Goal: Task Accomplishment & Management: Complete application form

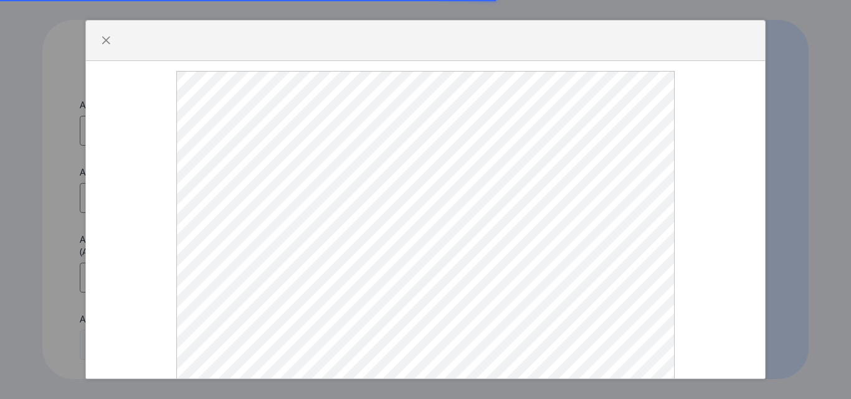
select select
click at [699, 353] on div at bounding box center [426, 227] width 660 height 312
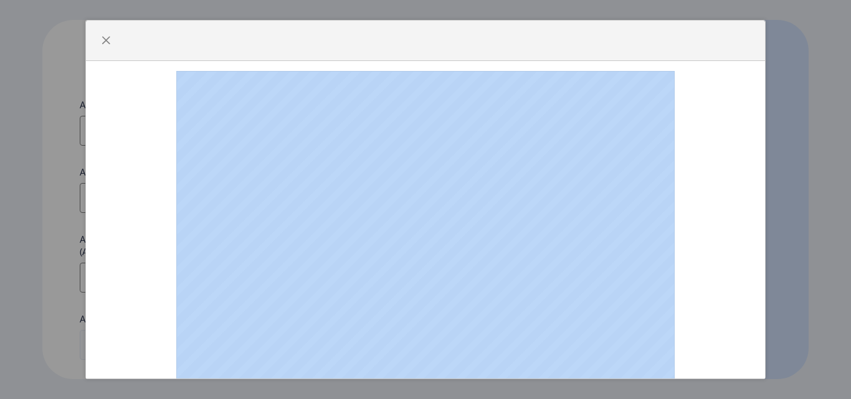
click at [699, 353] on div at bounding box center [426, 227] width 660 height 312
click at [724, 343] on div at bounding box center [426, 227] width 660 height 312
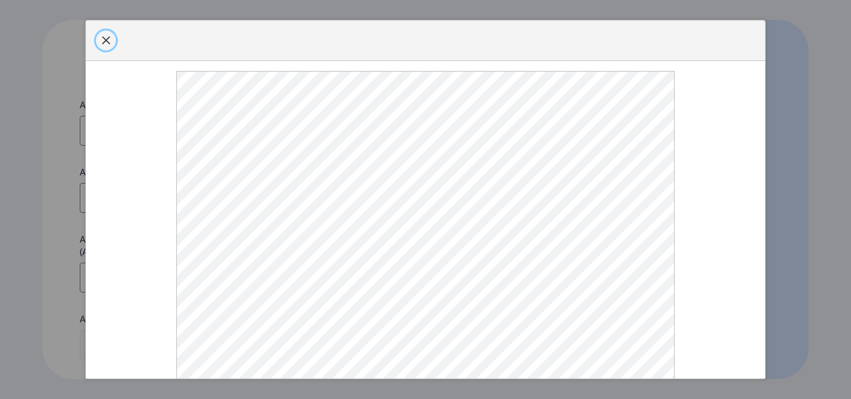
click at [105, 35] on button "button" at bounding box center [106, 41] width 20 height 20
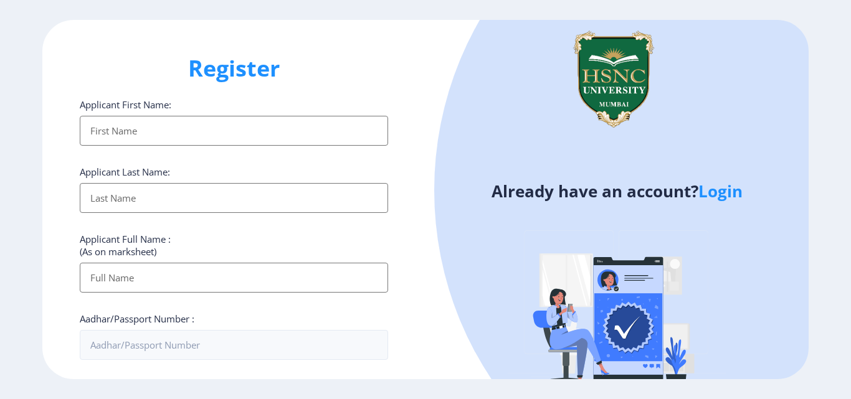
click at [179, 133] on input "Applicant First Name:" at bounding box center [234, 131] width 308 height 30
type input "[PERSON_NAME]"
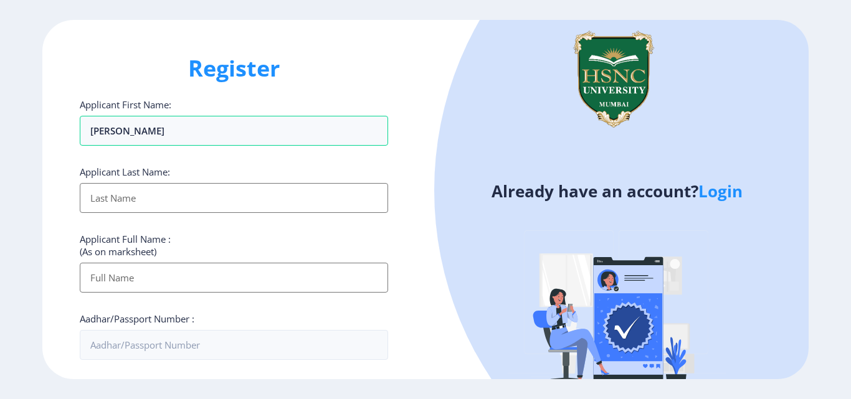
click at [186, 196] on input "Applicant First Name:" at bounding box center [234, 198] width 308 height 30
type input "[PERSON_NAME]"
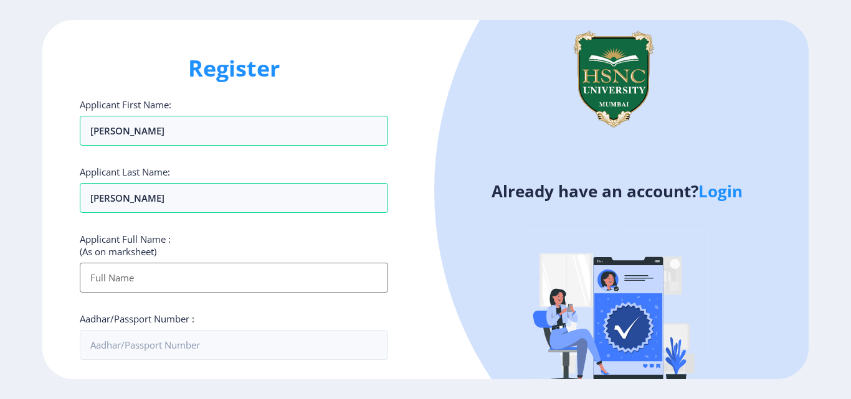
click at [339, 270] on input "Applicant First Name:" at bounding box center [234, 278] width 308 height 30
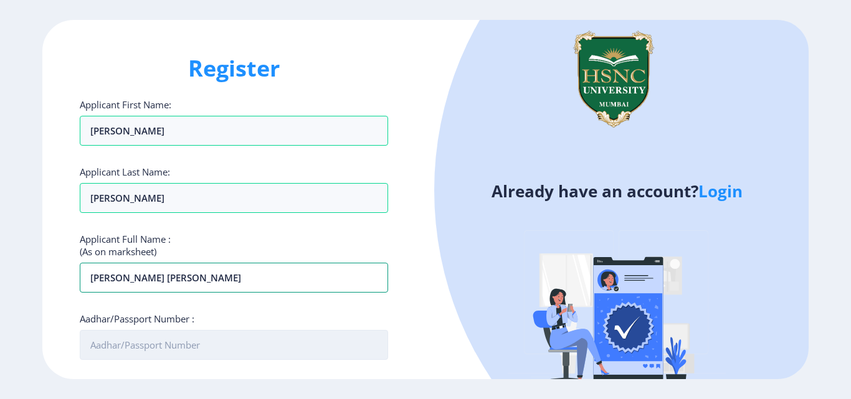
type input "[PERSON_NAME] [PERSON_NAME]"
click at [335, 346] on input "Aadhar/Passport Number :" at bounding box center [234, 345] width 308 height 30
type input "260903018161"
drag, startPoint x: 420, startPoint y: 316, endPoint x: 419, endPoint y: 295, distance: 21.2
click at [419, 295] on div "Register Applicant First Name: [PERSON_NAME] Applicant Last Name: [PERSON_NAME]…" at bounding box center [233, 200] width 383 height 360
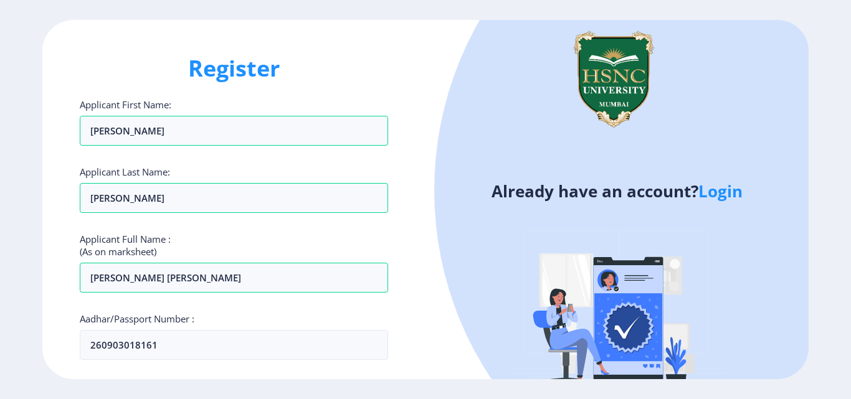
click at [419, 295] on div "Register Applicant First Name: [PERSON_NAME] Applicant Last Name: [PERSON_NAME]…" at bounding box center [233, 200] width 383 height 360
click at [846, 221] on ngx-register "Register Applicant First Name: [PERSON_NAME] Applicant Last Name: [PERSON_NAME]…" at bounding box center [425, 200] width 851 height 360
drag, startPoint x: 443, startPoint y: 350, endPoint x: 439, endPoint y: 378, distance: 28.4
click at [439, 378] on div "Already have an account? Login" at bounding box center [617, 222] width 383 height 405
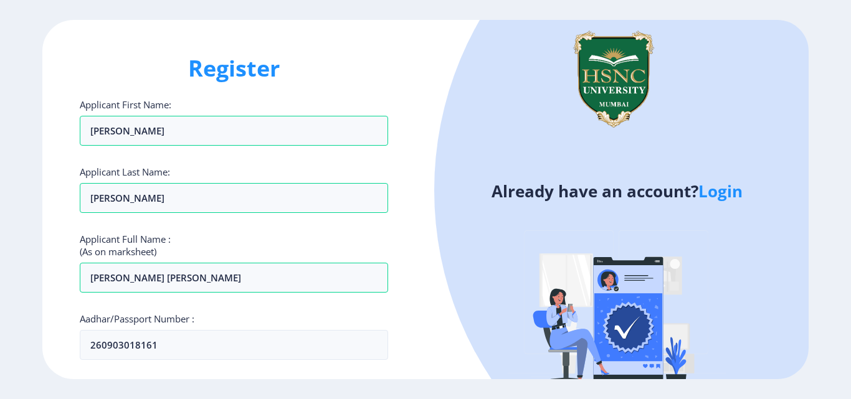
click at [439, 378] on div "Already have an account? Login" at bounding box center [617, 222] width 383 height 405
click at [851, 165] on ngx-register "Register Applicant First Name: Ritika Applicant Last Name: Shah Applicant Full …" at bounding box center [425, 200] width 851 height 360
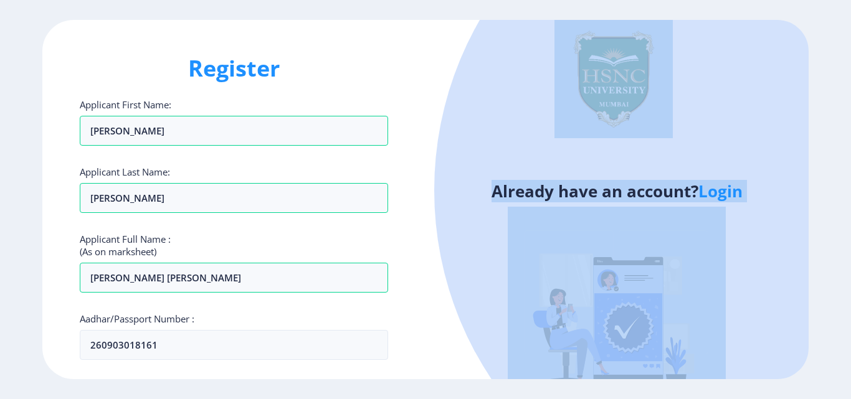
drag, startPoint x: 841, startPoint y: 83, endPoint x: 851, endPoint y: 213, distance: 130.0
click at [851, 213] on ngx-register "Register Applicant First Name: Ritika Applicant Last Name: Shah Applicant Full …" at bounding box center [425, 200] width 851 height 360
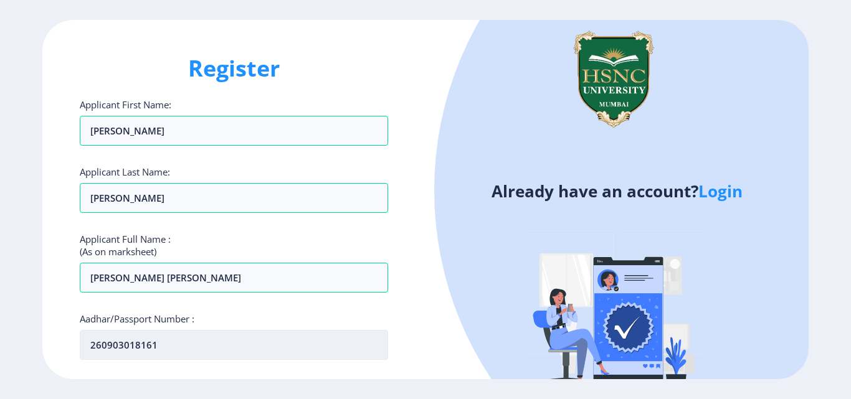
click at [235, 352] on input "260903018161" at bounding box center [234, 345] width 308 height 30
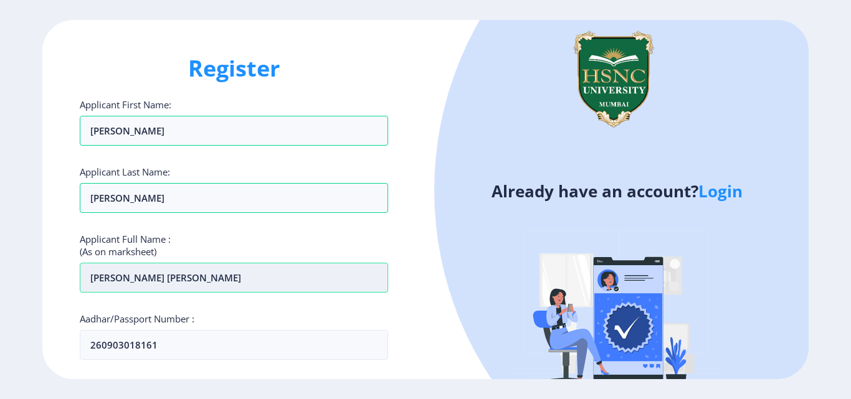
click at [321, 266] on input "Shah Ritika Jigar Rajita" at bounding box center [234, 278] width 308 height 30
click at [515, 358] on img at bounding box center [617, 316] width 218 height 218
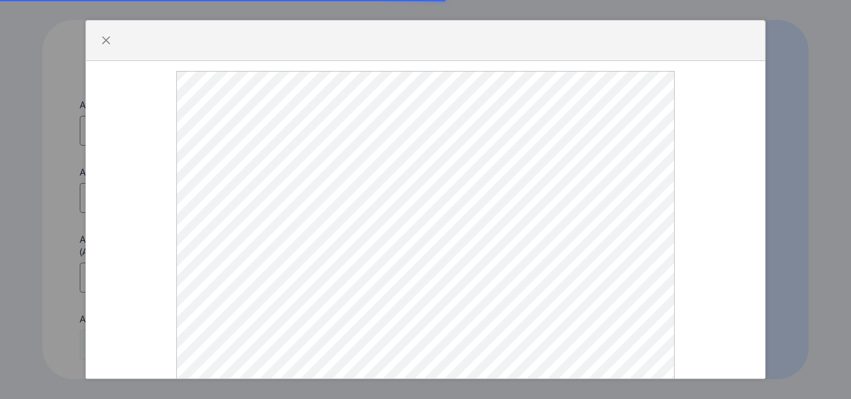
select select
click at [103, 40] on span "button" at bounding box center [106, 41] width 10 height 10
